Goal: Navigation & Orientation: Find specific page/section

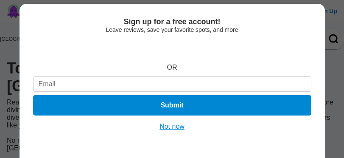
scroll to position [88, 0]
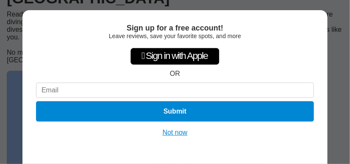
click at [179, 134] on button "Not now" at bounding box center [175, 133] width 30 height 8
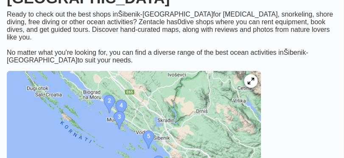
scroll to position [0, 0]
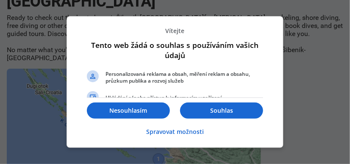
click at [134, 111] on p "Nesouhlasím" at bounding box center [128, 110] width 83 height 8
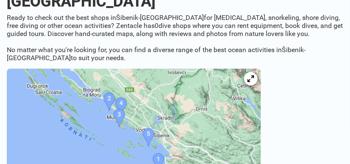
click at [136, 109] on img at bounding box center [134, 132] width 254 height 127
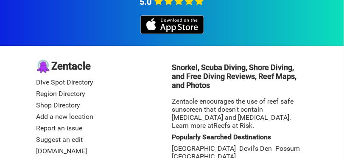
scroll to position [490, 0]
